Goal: Find specific page/section

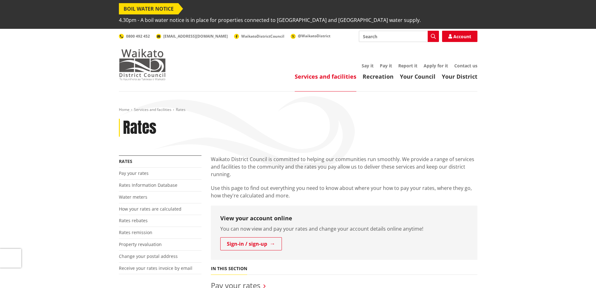
click at [146, 58] on img at bounding box center [142, 64] width 47 height 31
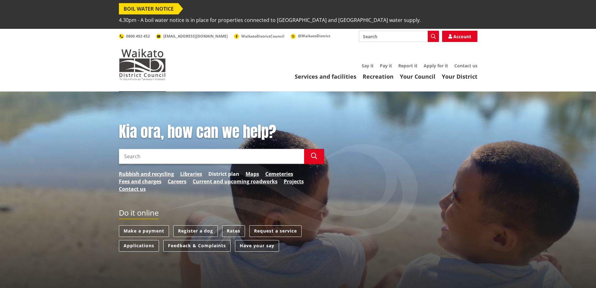
click at [221, 170] on link "District plan" at bounding box center [223, 174] width 31 height 8
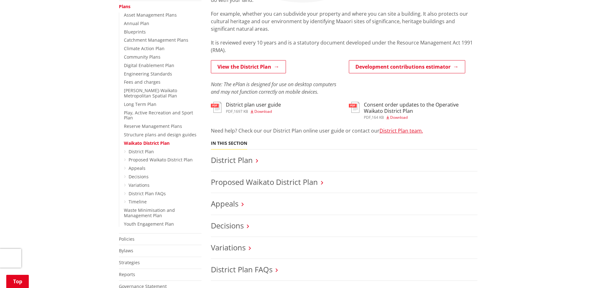
scroll to position [125, 0]
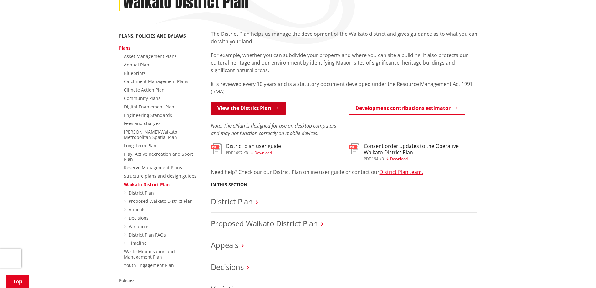
click at [246, 101] on link "View the District Plan" at bounding box center [248, 107] width 75 height 13
